Goal: Transaction & Acquisition: Purchase product/service

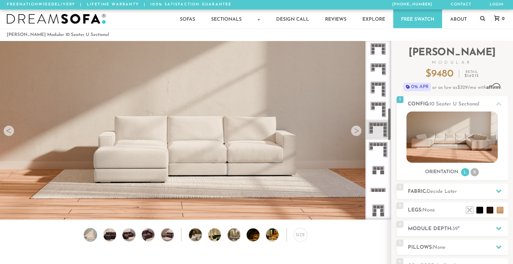
scroll to position [362, 0]
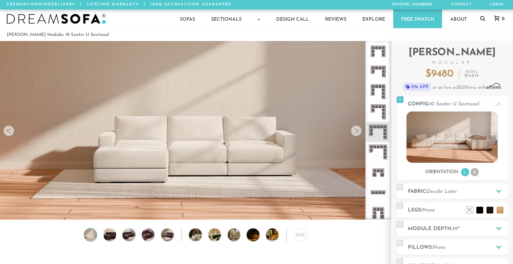
click at [376, 94] on icon at bounding box center [378, 92] width 20 height 20
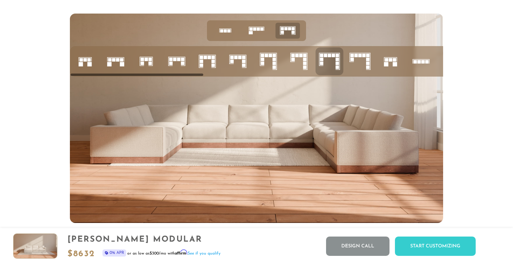
scroll to position [2687, 0]
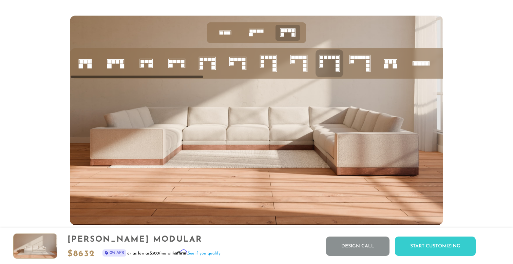
click at [362, 63] on icon at bounding box center [359, 63] width 23 height 23
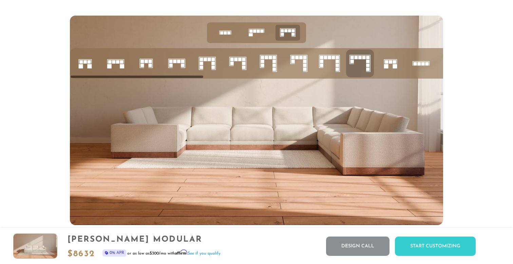
click at [270, 59] on rect at bounding box center [269, 57] width 3 height 3
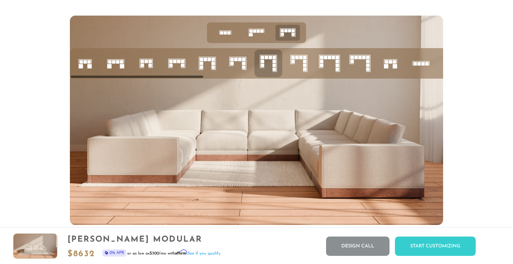
click at [299, 62] on icon at bounding box center [298, 63] width 23 height 23
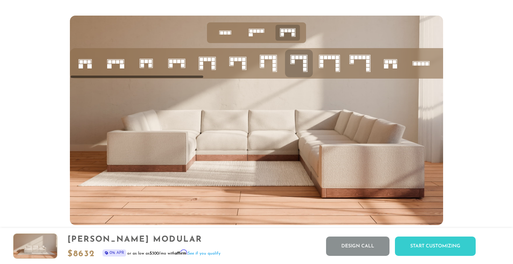
click at [262, 65] on rect at bounding box center [262, 64] width 3 height 3
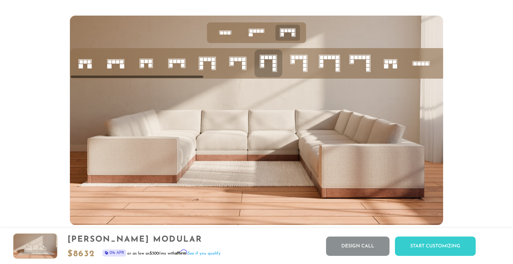
click at [243, 64] on rect at bounding box center [243, 63] width 3 height 3
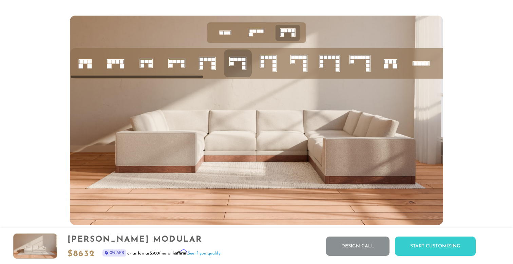
click at [220, 63] on li at bounding box center [207, 63] width 28 height 28
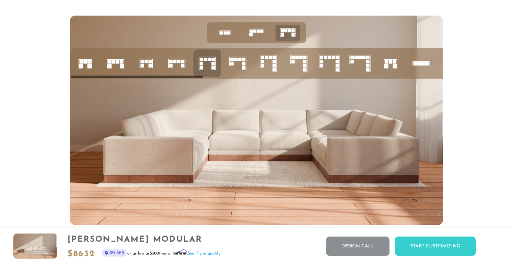
click at [209, 65] on icon at bounding box center [207, 63] width 23 height 23
click at [327, 57] on icon at bounding box center [329, 63] width 23 height 23
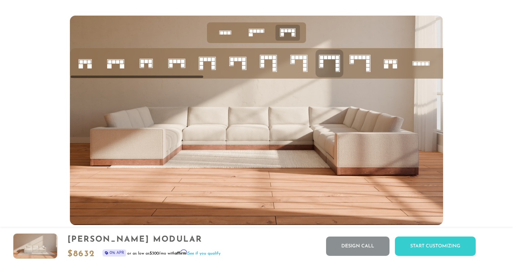
click at [274, 62] on rect at bounding box center [273, 61] width 3 height 3
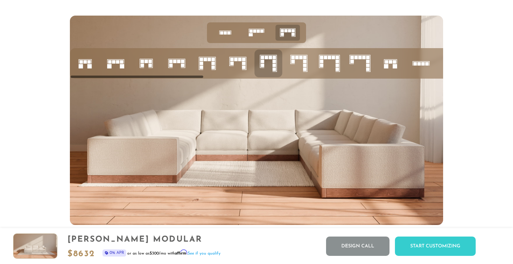
click at [334, 63] on icon at bounding box center [329, 63] width 23 height 23
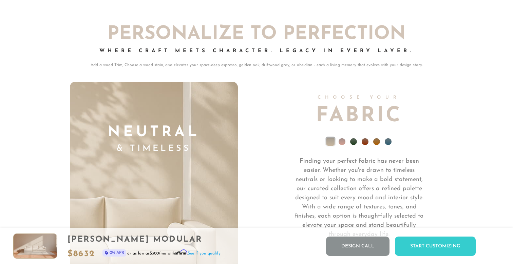
scroll to position [4676, 0]
click at [387, 139] on li at bounding box center [387, 141] width 7 height 7
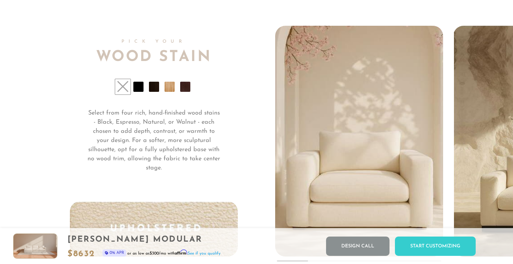
scroll to position [5024, 0]
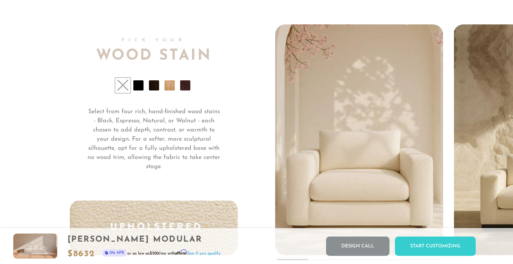
click at [141, 87] on li at bounding box center [138, 85] width 10 height 10
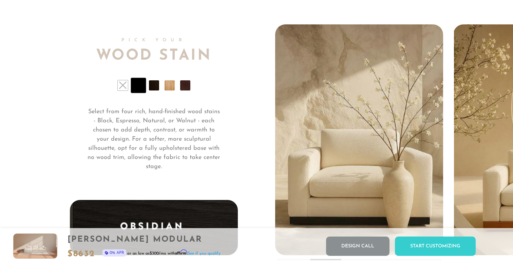
click at [154, 89] on li at bounding box center [154, 85] width 10 height 10
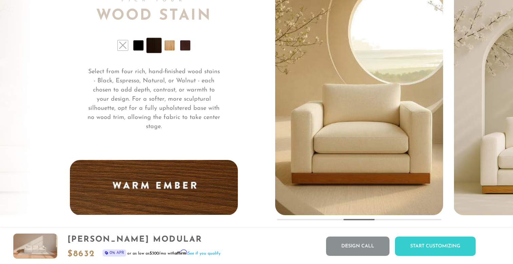
scroll to position [5066, 0]
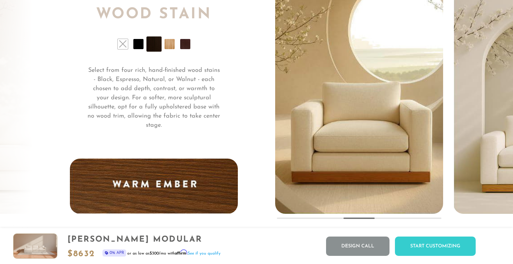
click at [140, 45] on li at bounding box center [138, 44] width 10 height 10
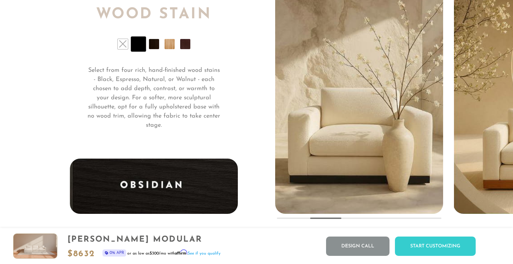
click at [184, 47] on li at bounding box center [185, 44] width 10 height 10
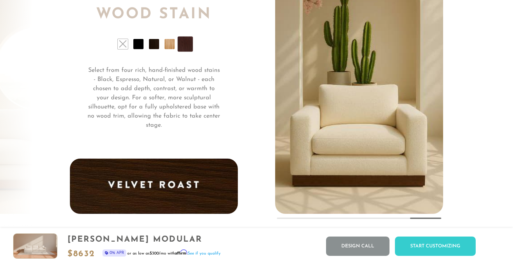
click at [135, 46] on li at bounding box center [138, 44] width 10 height 10
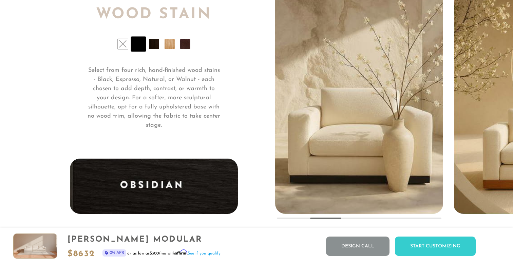
click at [152, 46] on li at bounding box center [154, 44] width 10 height 10
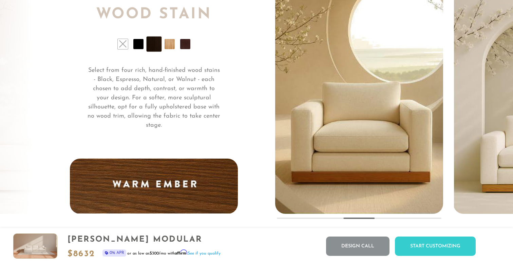
click at [185, 47] on li at bounding box center [185, 44] width 10 height 10
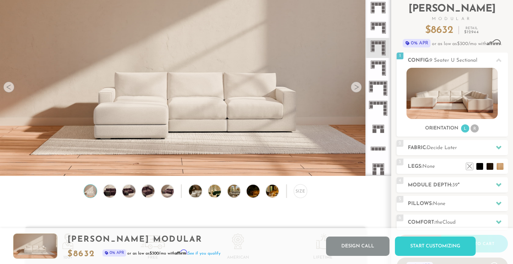
scroll to position [46, 0]
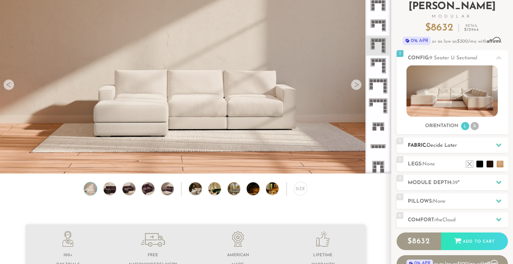
click at [434, 143] on span "Decide Later" at bounding box center [441, 145] width 30 height 5
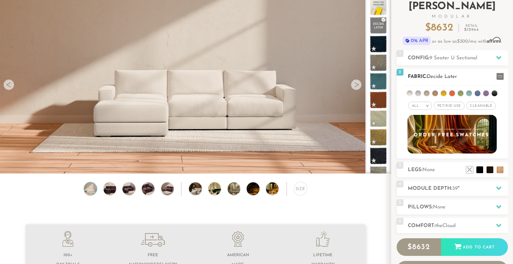
click at [476, 93] on li at bounding box center [477, 94] width 6 height 6
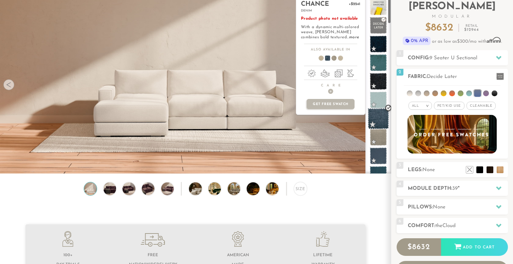
click at [376, 118] on span at bounding box center [377, 118] width 21 height 21
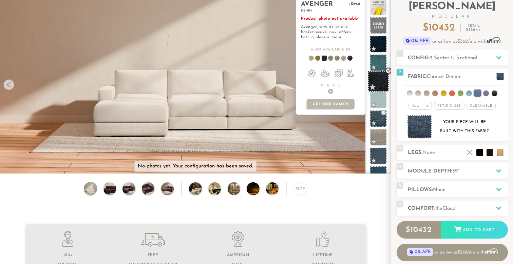
click at [380, 84] on span at bounding box center [377, 81] width 21 height 21
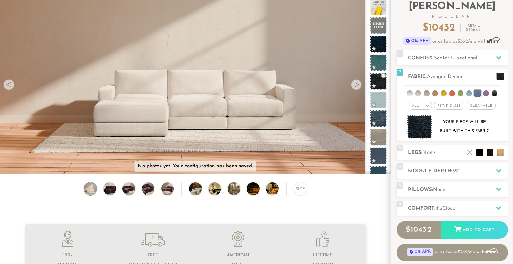
click at [8, 86] on div at bounding box center [8, 84] width 11 height 11
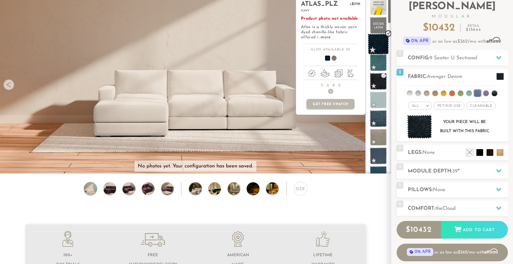
click at [382, 48] on span at bounding box center [377, 44] width 21 height 21
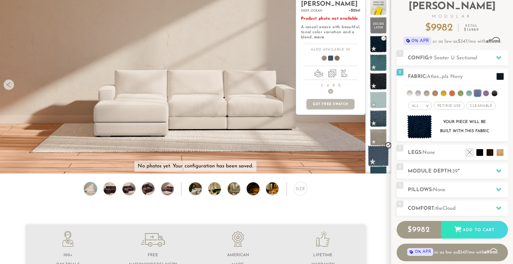
click at [378, 153] on span at bounding box center [377, 155] width 21 height 21
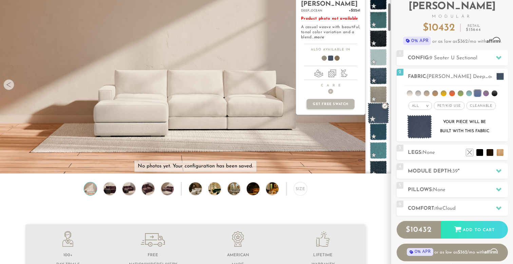
scroll to position [50, 0]
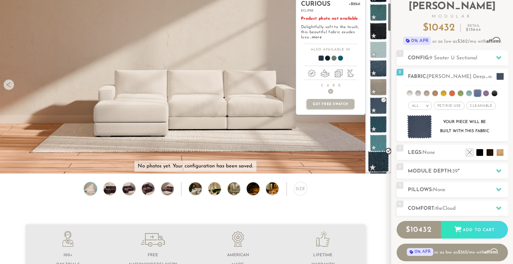
click at [378, 159] on span at bounding box center [377, 161] width 21 height 21
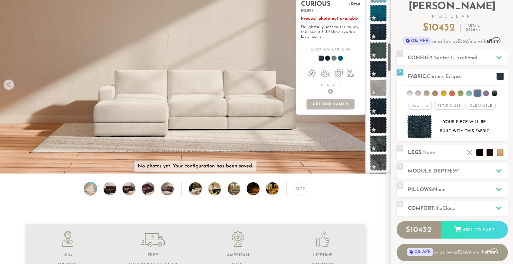
scroll to position [297, 0]
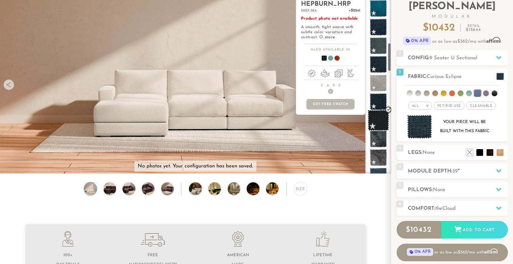
click at [378, 116] on span at bounding box center [377, 120] width 21 height 21
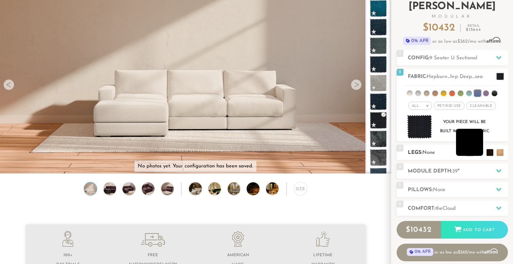
click at [477, 153] on li at bounding box center [469, 142] width 27 height 27
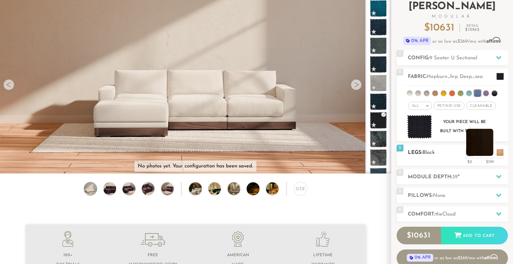
click at [487, 152] on li at bounding box center [479, 142] width 27 height 27
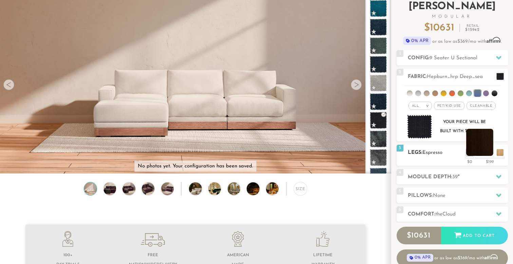
click at [487, 152] on li at bounding box center [479, 142] width 27 height 27
click at [499, 156] on li at bounding box center [489, 142] width 27 height 27
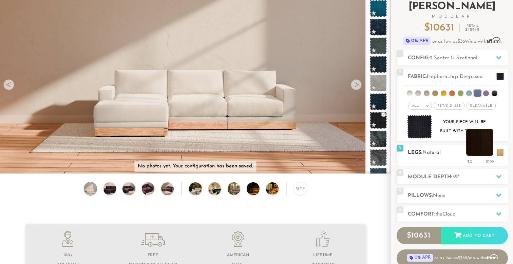
click at [488, 156] on li at bounding box center [479, 142] width 27 height 27
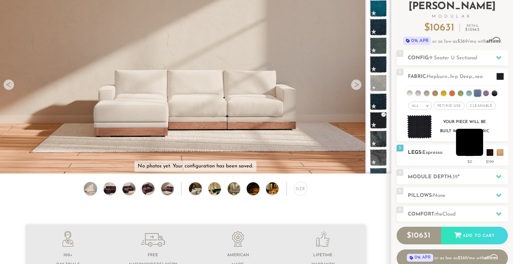
click at [478, 152] on li at bounding box center [469, 142] width 27 height 27
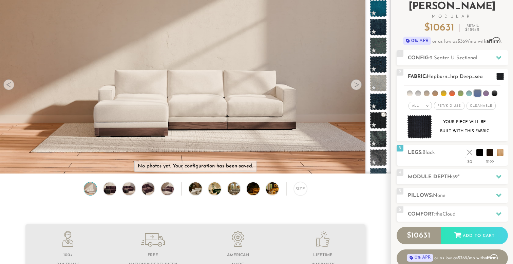
click at [475, 92] on li at bounding box center [477, 93] width 7 height 7
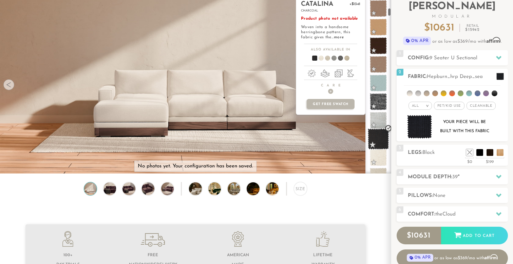
click at [376, 135] on span at bounding box center [377, 138] width 21 height 21
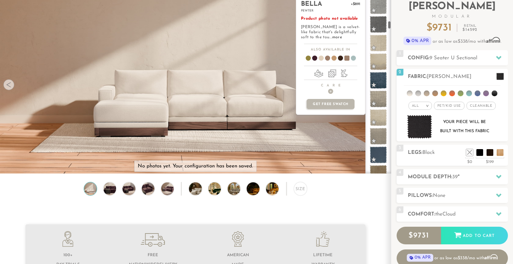
scroll to position [622, 0]
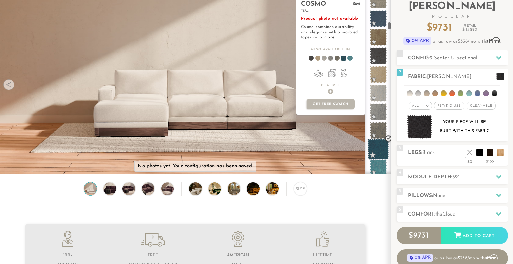
click at [379, 147] on span at bounding box center [377, 149] width 21 height 21
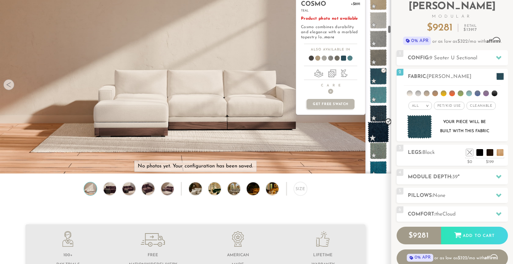
scroll to position [692, 0]
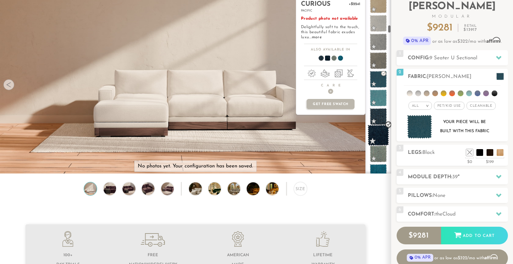
click at [379, 131] on span at bounding box center [377, 135] width 21 height 21
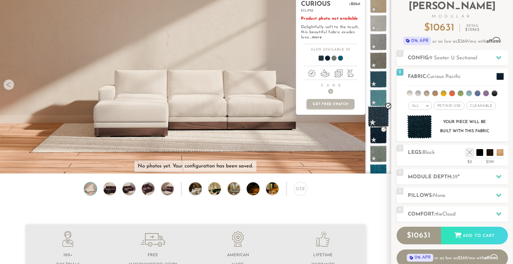
click at [378, 120] on span at bounding box center [377, 116] width 21 height 21
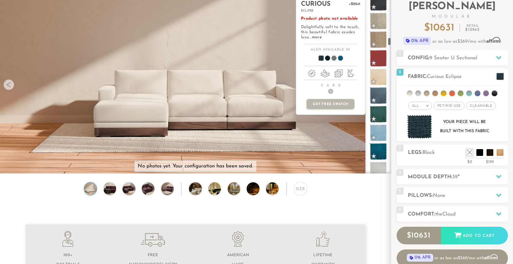
scroll to position [973, 0]
click at [377, 146] on span at bounding box center [377, 152] width 21 height 21
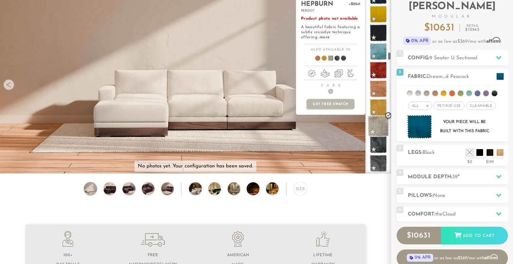
scroll to position [1315, 0]
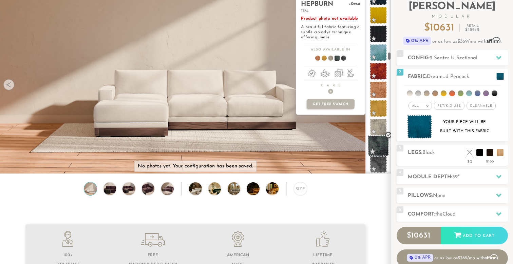
click at [379, 146] on span at bounding box center [377, 145] width 21 height 21
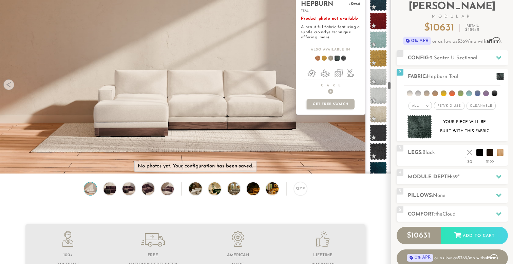
scroll to position [1997, 0]
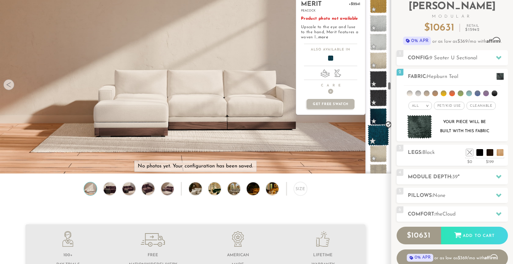
click at [381, 142] on span at bounding box center [377, 135] width 21 height 21
click at [378, 136] on span at bounding box center [377, 135] width 21 height 21
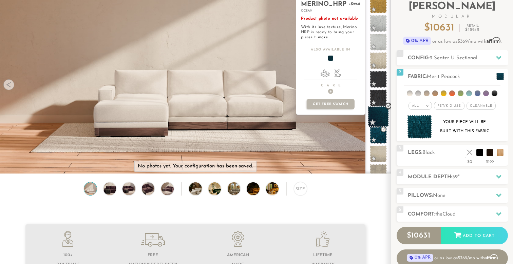
click at [380, 119] on span at bounding box center [377, 116] width 21 height 21
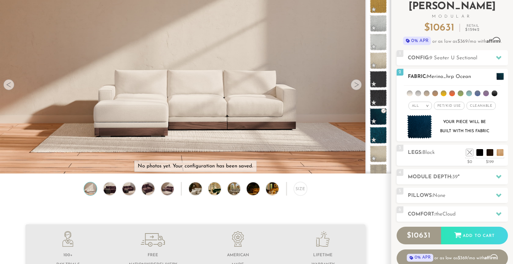
click at [496, 73] on span at bounding box center [499, 76] width 7 height 7
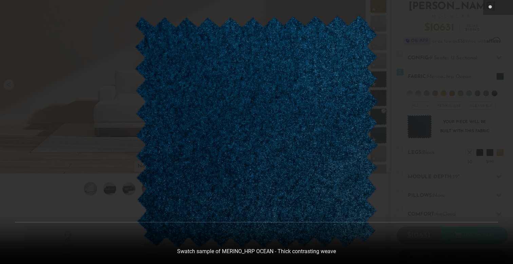
click at [314, 101] on img at bounding box center [256, 132] width 244 height 234
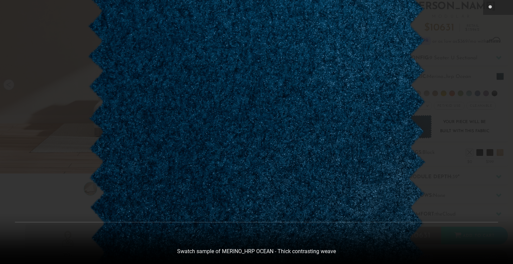
click at [320, 106] on img at bounding box center [256, 144] width 339 height 325
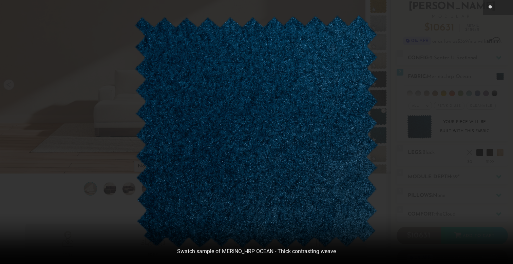
click at [431, 114] on div at bounding box center [256, 132] width 513 height 264
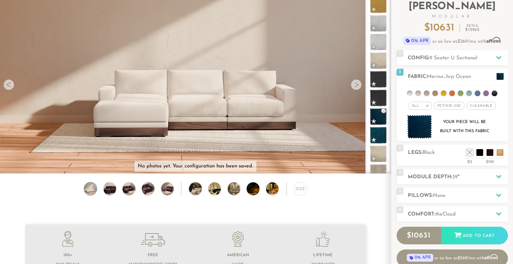
click at [88, 192] on img at bounding box center [90, 188] width 15 height 13
click at [105, 192] on img at bounding box center [109, 188] width 15 height 13
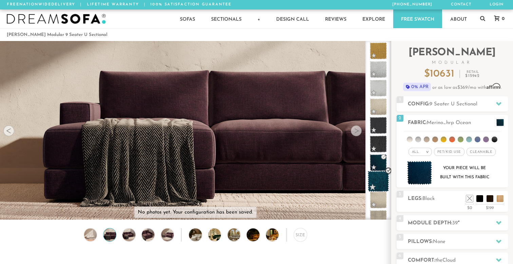
scroll to position [0, 0]
click at [463, 105] on span "9 Seater U Sectional" at bounding box center [453, 104] width 48 height 5
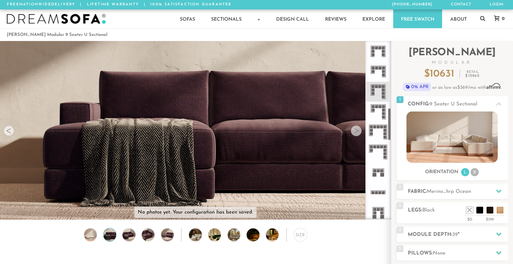
click at [375, 150] on icon at bounding box center [378, 152] width 20 height 20
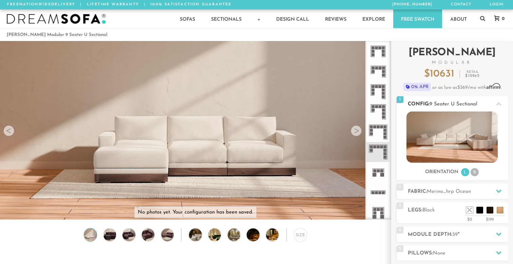
scroll to position [31, 0]
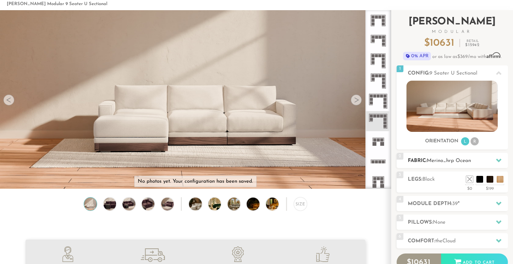
click at [437, 155] on div "2 Fabric: Merino_hrp Ocean" at bounding box center [451, 160] width 111 height 15
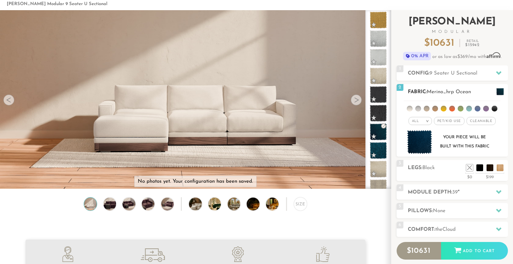
click at [420, 146] on img at bounding box center [419, 142] width 25 height 24
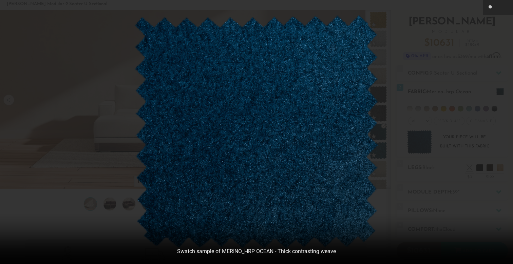
click at [420, 146] on div at bounding box center [256, 132] width 513 height 264
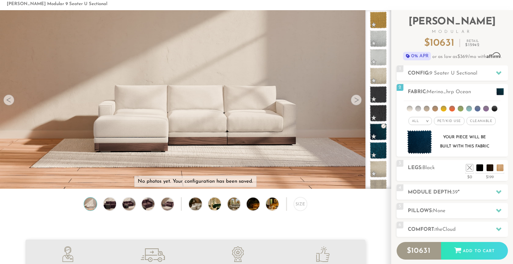
click at [11, 101] on div at bounding box center [8, 100] width 11 height 11
click at [354, 99] on div at bounding box center [355, 100] width 11 height 11
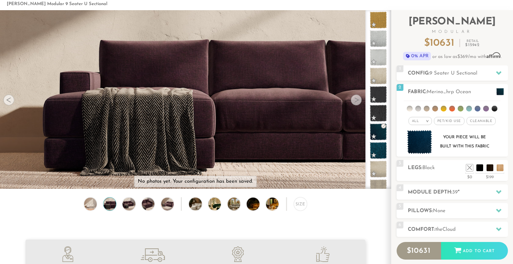
click at [354, 99] on div at bounding box center [355, 100] width 11 height 11
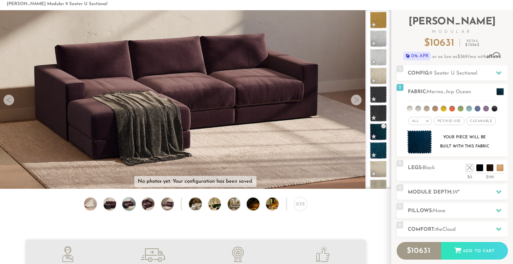
click at [354, 99] on div at bounding box center [355, 100] width 11 height 11
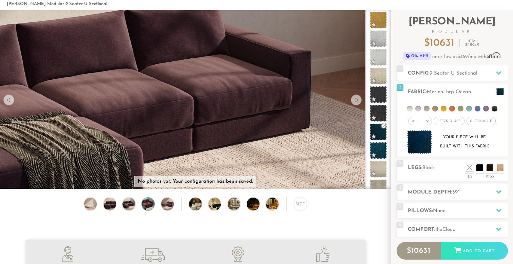
click at [354, 100] on div at bounding box center [355, 100] width 11 height 11
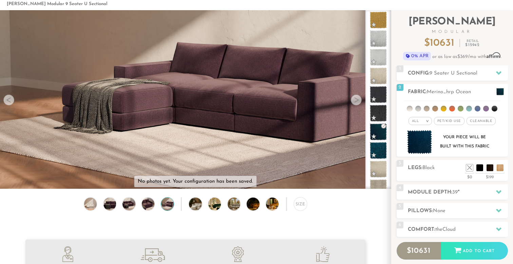
click at [354, 101] on div at bounding box center [355, 100] width 11 height 11
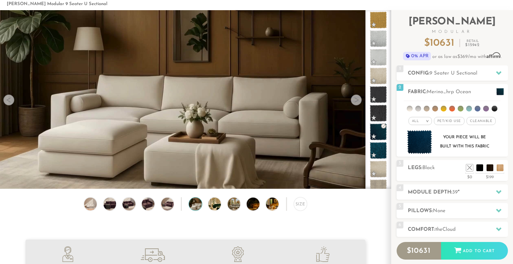
click at [354, 101] on div at bounding box center [355, 100] width 11 height 11
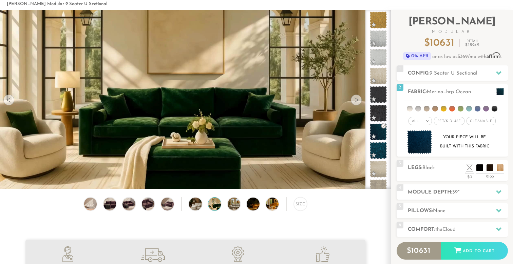
click at [354, 101] on div at bounding box center [355, 100] width 11 height 11
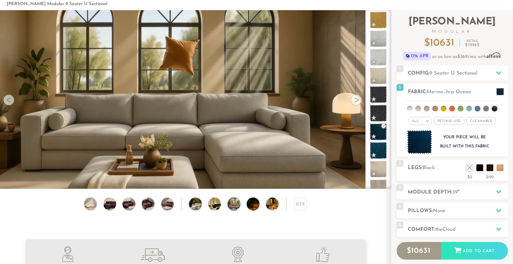
click at [354, 101] on div at bounding box center [355, 100] width 11 height 11
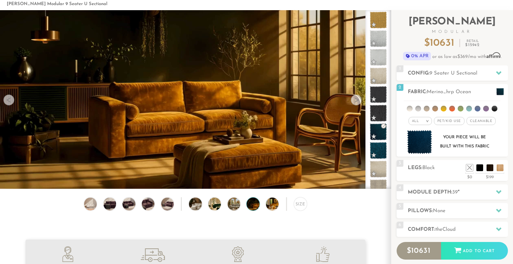
click at [354, 101] on div at bounding box center [355, 100] width 11 height 11
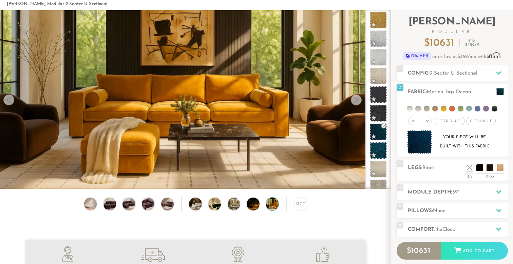
click at [354, 101] on div at bounding box center [355, 100] width 11 height 11
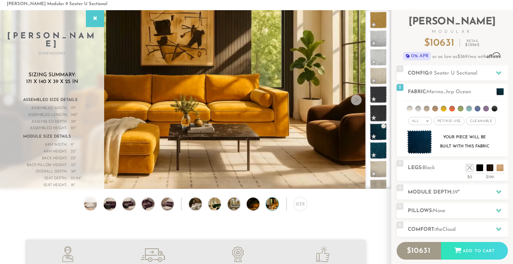
click at [354, 101] on div at bounding box center [355, 100] width 11 height 11
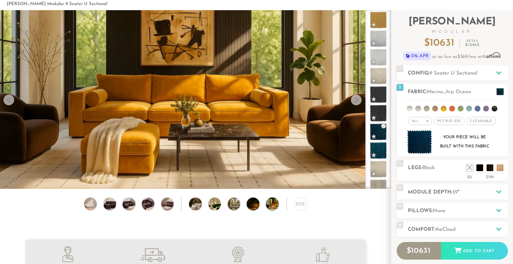
click at [354, 101] on div at bounding box center [355, 100] width 11 height 11
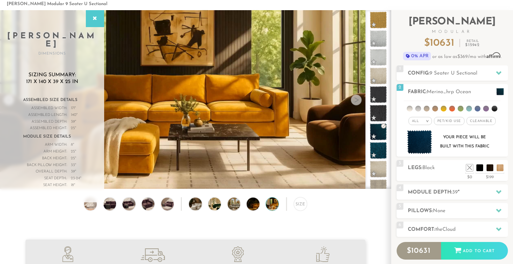
click at [354, 101] on div at bounding box center [355, 100] width 11 height 11
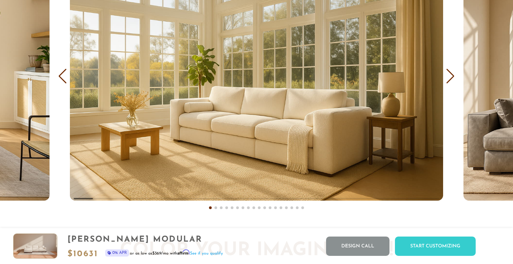
scroll to position [4094, 0]
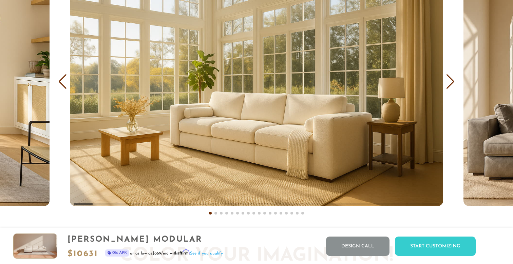
click at [450, 87] on div "Next slide" at bounding box center [449, 81] width 9 height 15
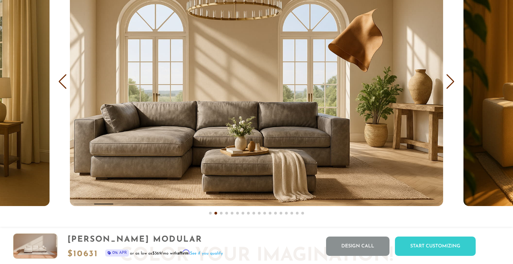
click at [450, 87] on div "Next slide" at bounding box center [449, 81] width 9 height 15
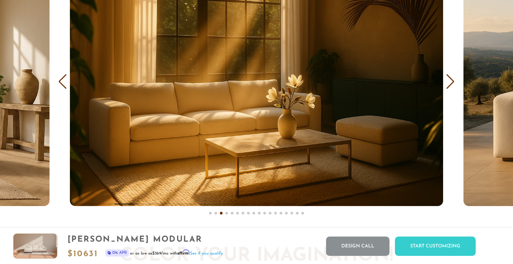
click at [450, 87] on div "Next slide" at bounding box center [449, 81] width 9 height 15
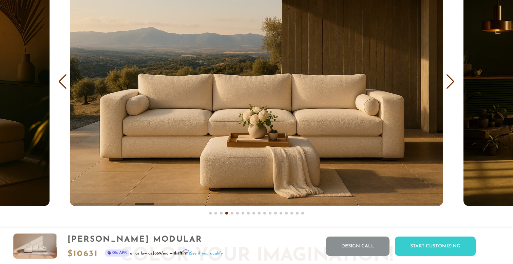
click at [450, 87] on div "Next slide" at bounding box center [449, 81] width 9 height 15
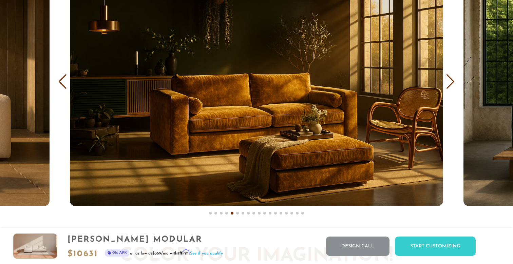
click at [450, 87] on div "Next slide" at bounding box center [449, 81] width 9 height 15
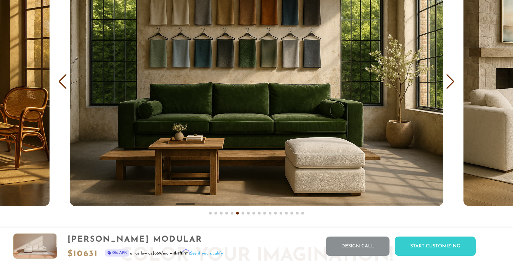
click at [450, 87] on div "Next slide" at bounding box center [449, 81] width 9 height 15
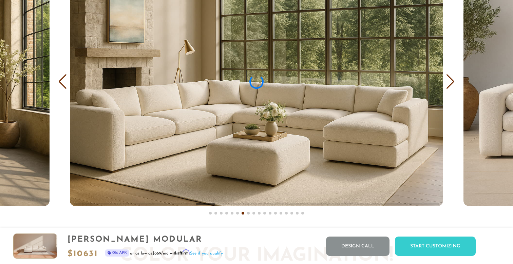
click at [450, 87] on div "Next slide" at bounding box center [449, 81] width 9 height 15
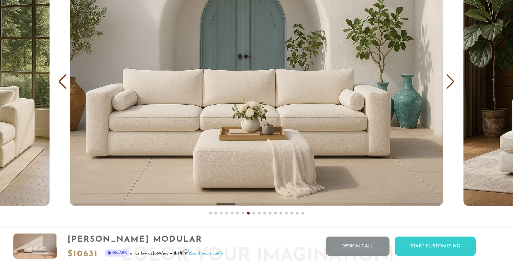
click at [450, 87] on div "Next slide" at bounding box center [449, 81] width 9 height 15
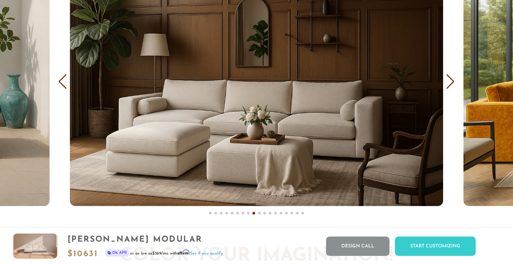
click at [450, 87] on div "Next slide" at bounding box center [449, 81] width 9 height 15
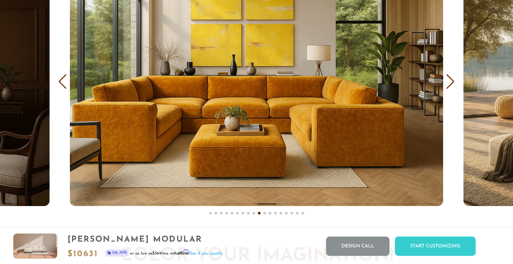
click at [450, 87] on div "Next slide" at bounding box center [449, 81] width 9 height 15
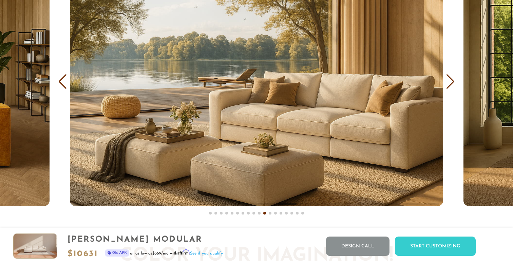
click at [450, 87] on div "Next slide" at bounding box center [449, 81] width 9 height 15
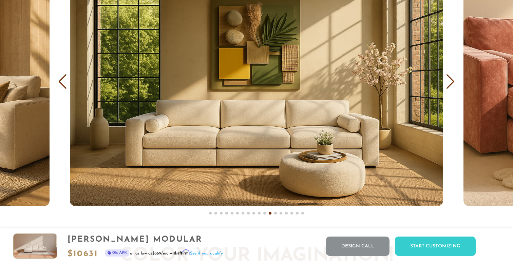
click at [450, 87] on div "Next slide" at bounding box center [449, 81] width 9 height 15
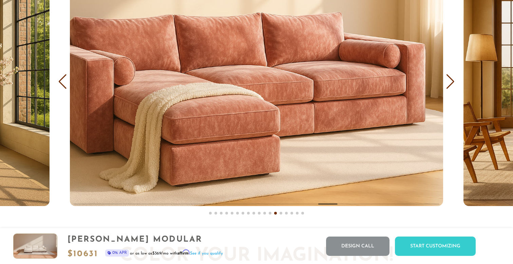
click at [450, 87] on div "Next slide" at bounding box center [449, 81] width 9 height 15
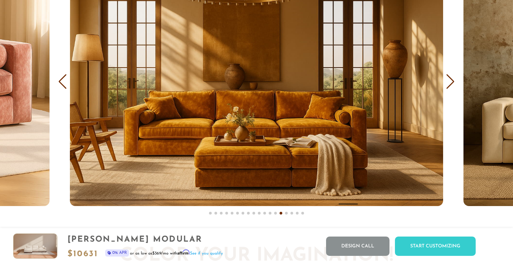
click at [450, 87] on div "Next slide" at bounding box center [449, 81] width 9 height 15
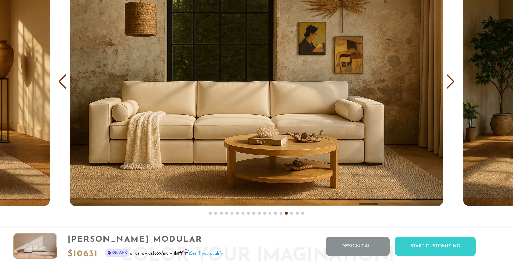
click at [450, 87] on div "Next slide" at bounding box center [449, 81] width 9 height 15
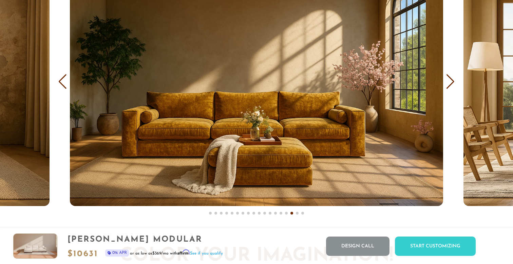
click at [450, 87] on div "Next slide" at bounding box center [449, 81] width 9 height 15
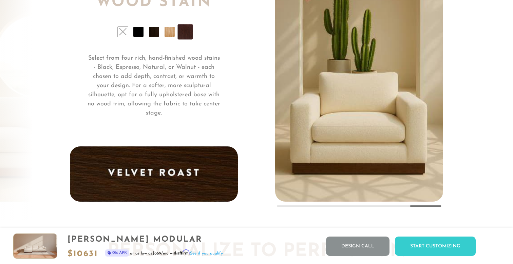
scroll to position [5080, 0]
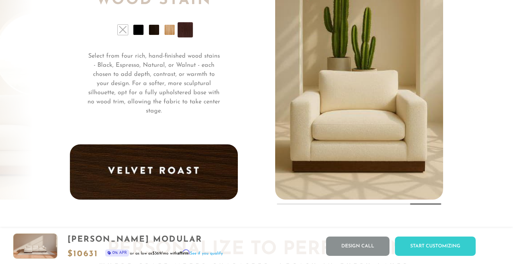
click at [172, 27] on li at bounding box center [169, 30] width 10 height 10
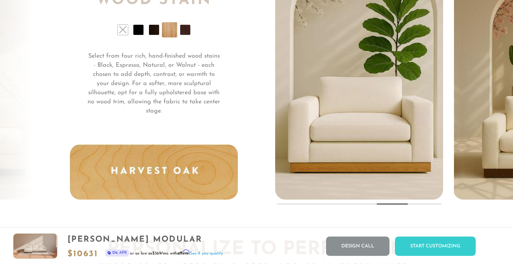
click at [182, 31] on li at bounding box center [185, 30] width 10 height 10
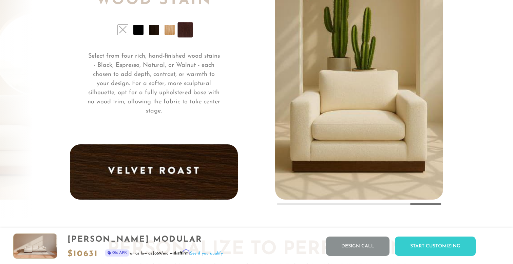
click at [135, 28] on li at bounding box center [138, 30] width 10 height 10
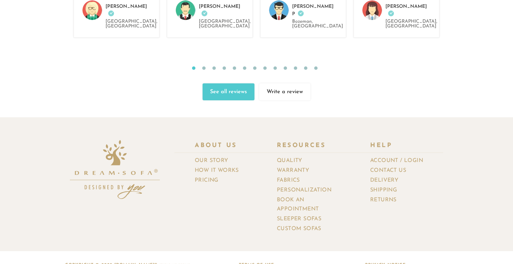
scroll to position [7321, 0]
